Goal: Navigation & Orientation: Find specific page/section

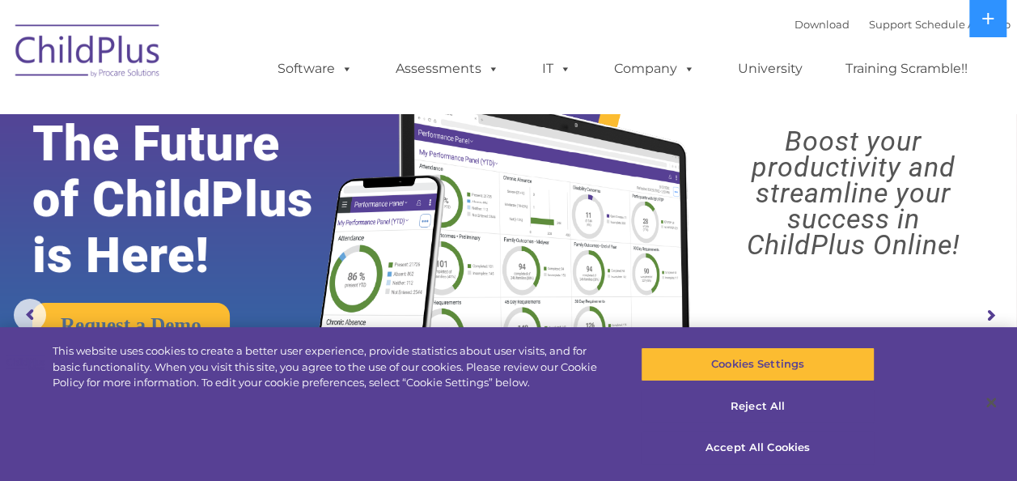
select select "MEDIUM"
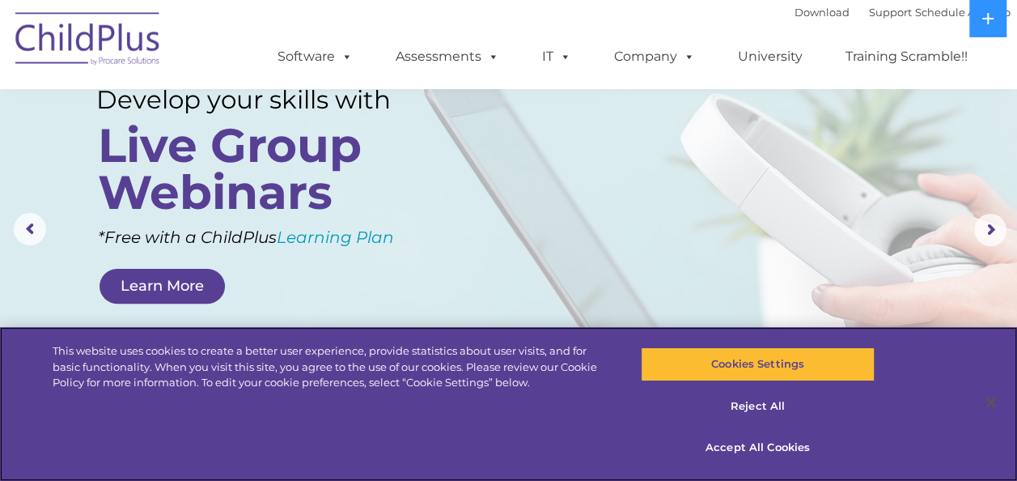
scroll to position [44, 0]
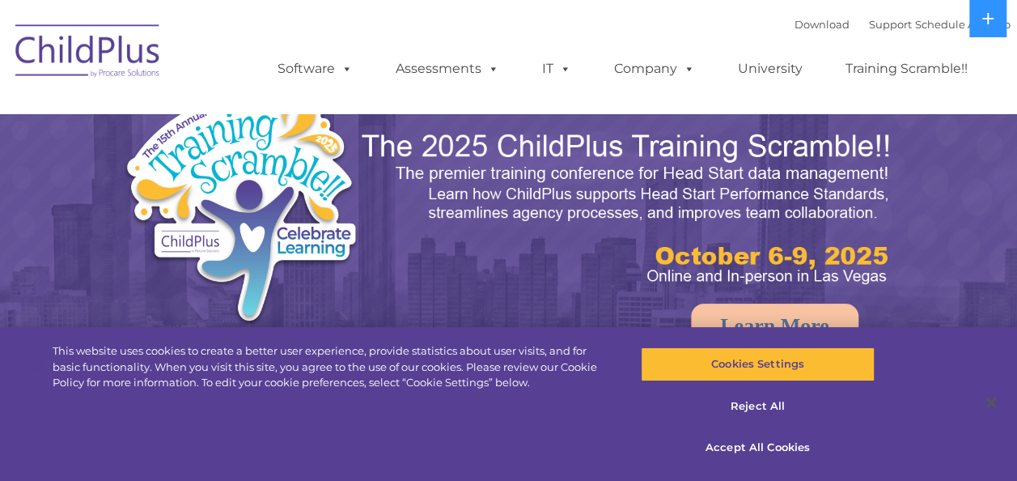
select select "MEDIUM"
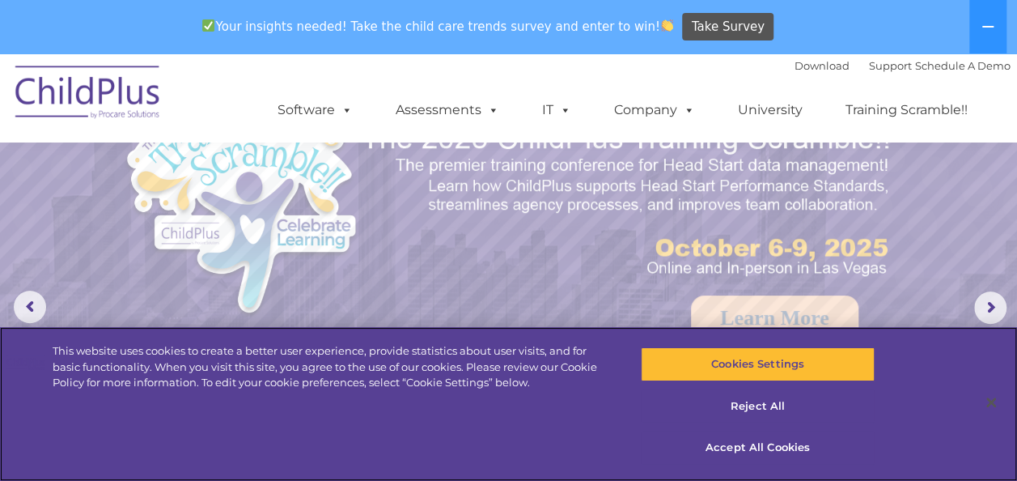
scroll to position [65, 0]
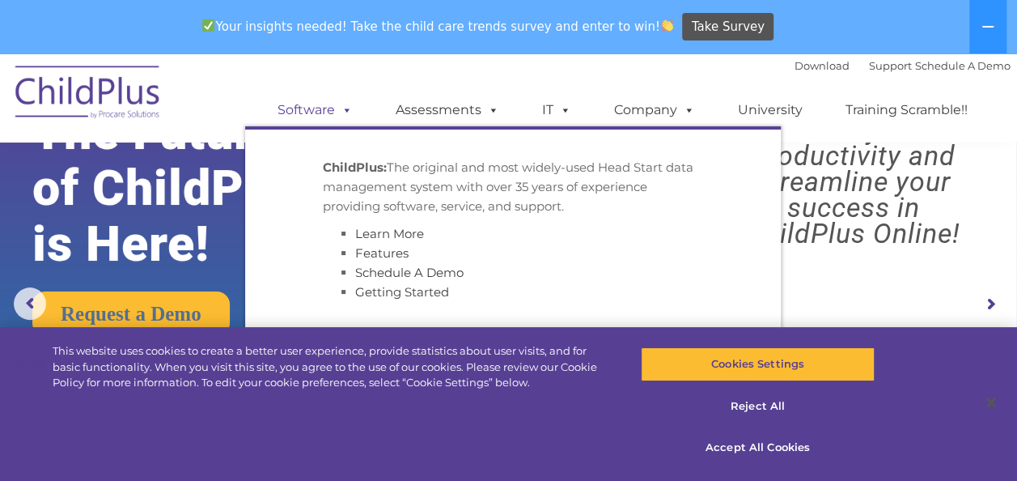
click at [316, 110] on link "Software" at bounding box center [315, 110] width 108 height 32
